Goal: Task Accomplishment & Management: Manage account settings

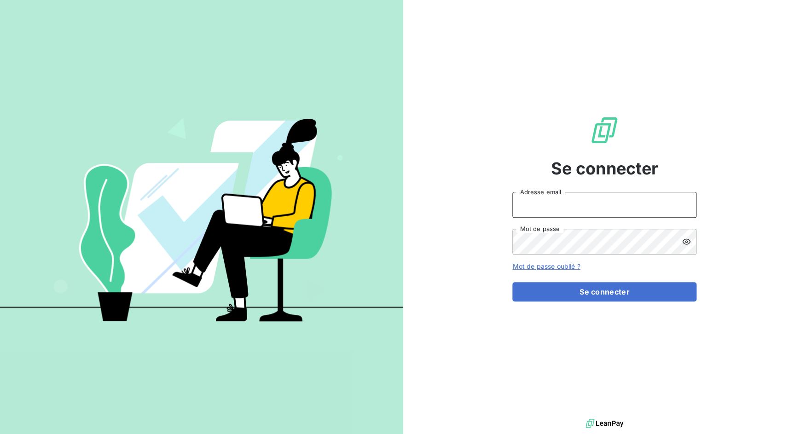
click at [544, 204] on input "Adresse email" at bounding box center [605, 205] width 184 height 26
drag, startPoint x: 547, startPoint y: 204, endPoint x: 582, endPoint y: 204, distance: 35.5
click at [582, 204] on input "admin@3dcelo" at bounding box center [605, 205] width 184 height 26
type input "admin@jv4"
click at [513, 282] on button "Se connecter" at bounding box center [605, 291] width 184 height 19
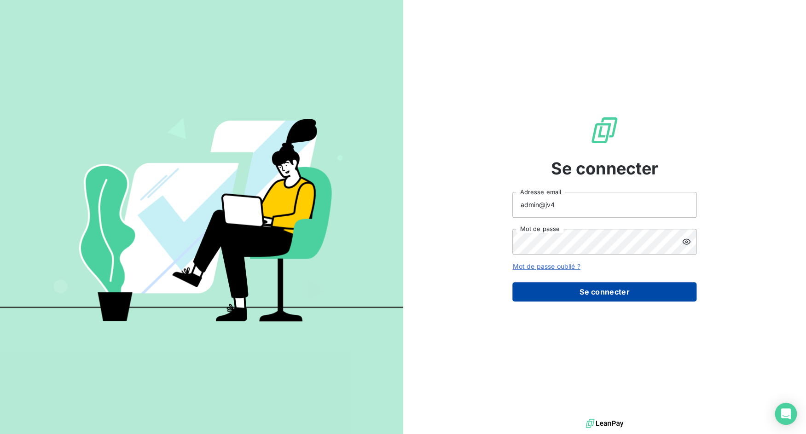
click at [633, 296] on button "Se connecter" at bounding box center [605, 291] width 184 height 19
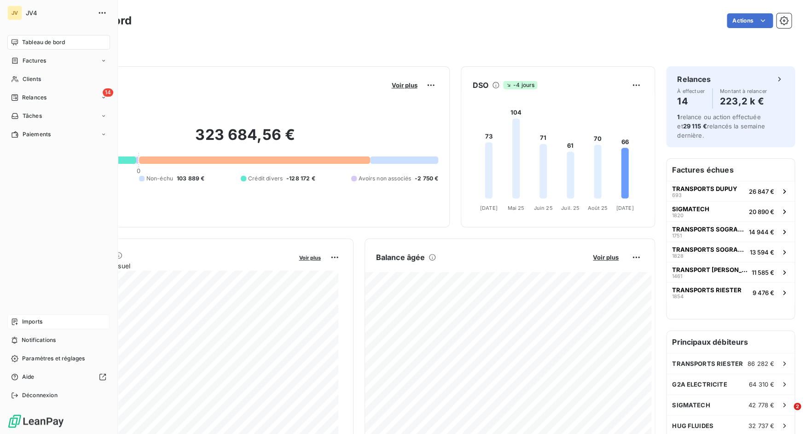
click at [21, 320] on div "Imports" at bounding box center [58, 322] width 103 height 15
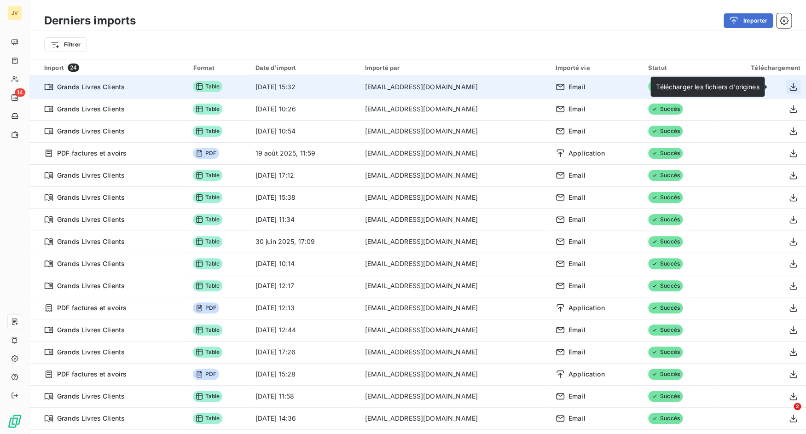
click at [789, 87] on icon "button" at bounding box center [793, 86] width 9 height 9
